Goal: Find contact information: Find contact information

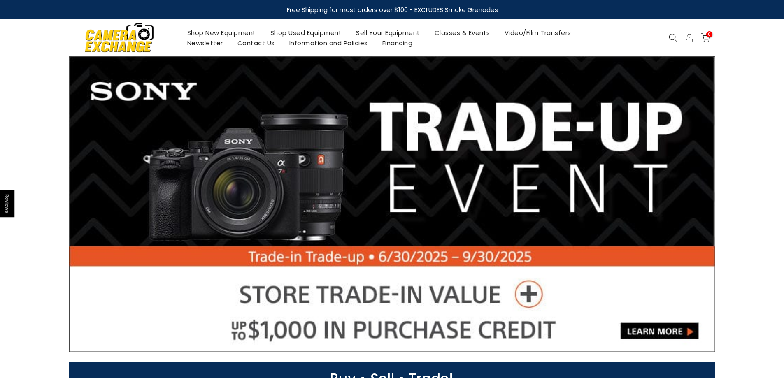
click at [394, 34] on link "Sell Your Equipment" at bounding box center [388, 33] width 79 height 10
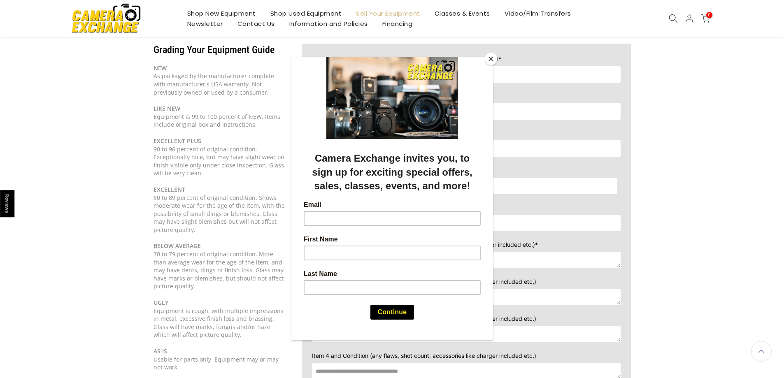
scroll to position [81, 0]
click at [491, 60] on button "Close" at bounding box center [491, 59] width 12 height 12
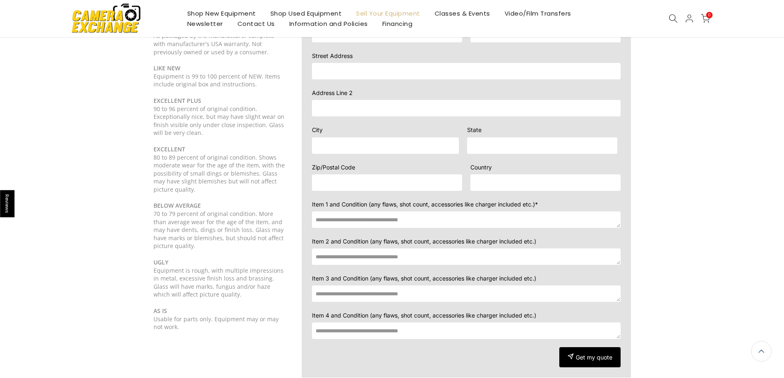
scroll to position [0, 0]
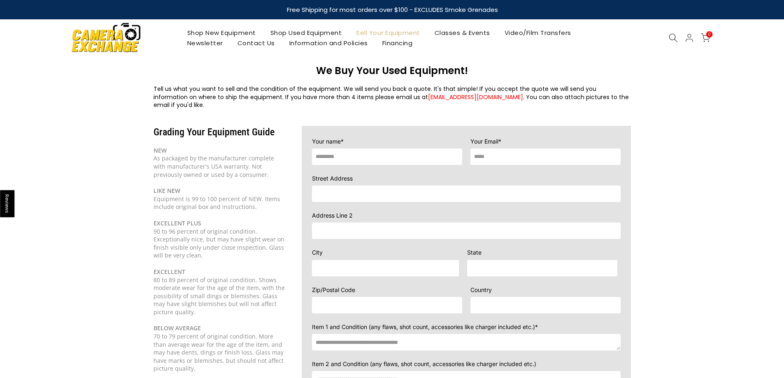
click at [256, 43] on link "Contact Us" at bounding box center [256, 43] width 52 height 10
